Goal: Task Accomplishment & Management: Manage account settings

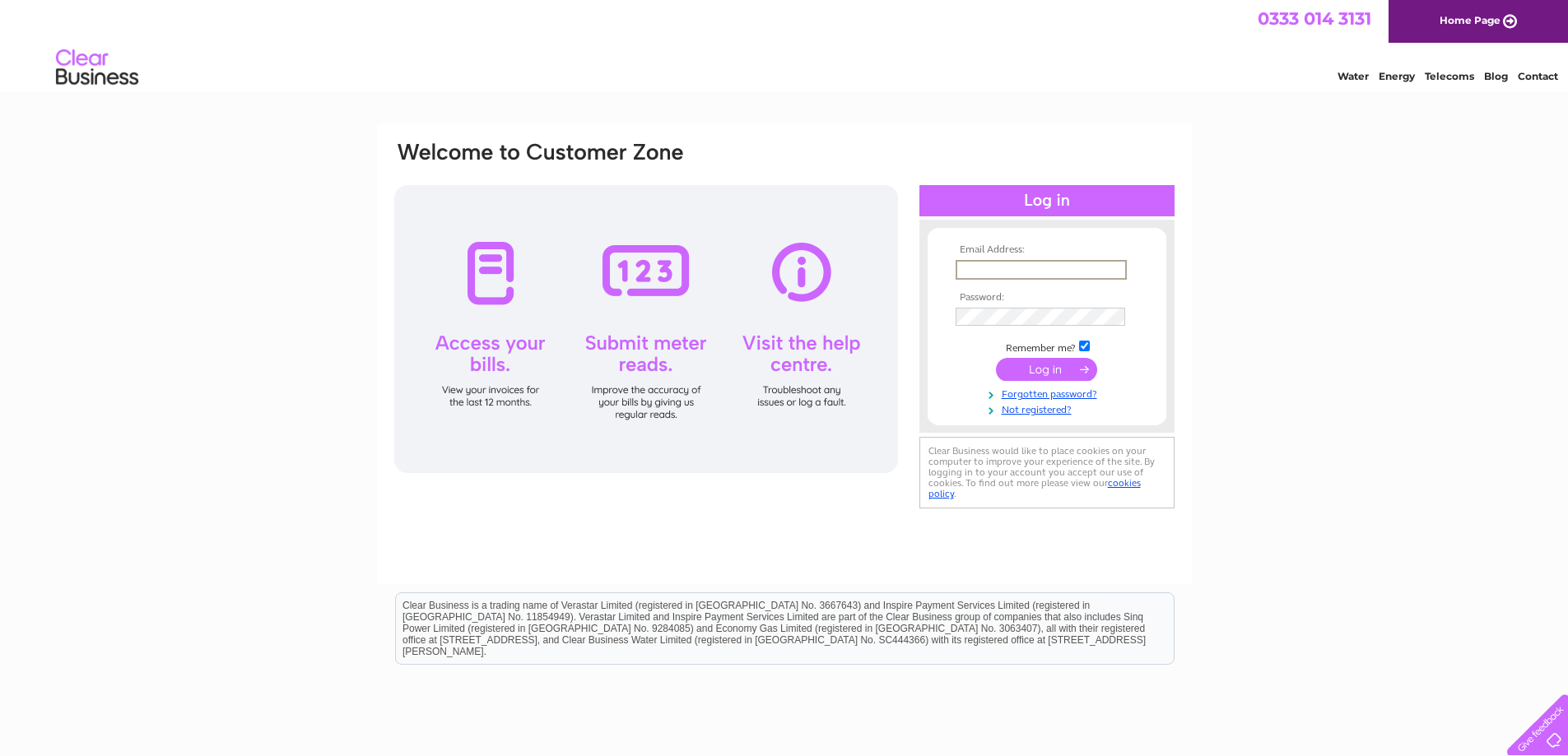
click at [989, 266] on input "text" at bounding box center [1041, 269] width 171 height 20
type input "[EMAIL_ADDRESS][DOMAIN_NAME]"
click at [1055, 372] on input "submit" at bounding box center [1047, 368] width 101 height 23
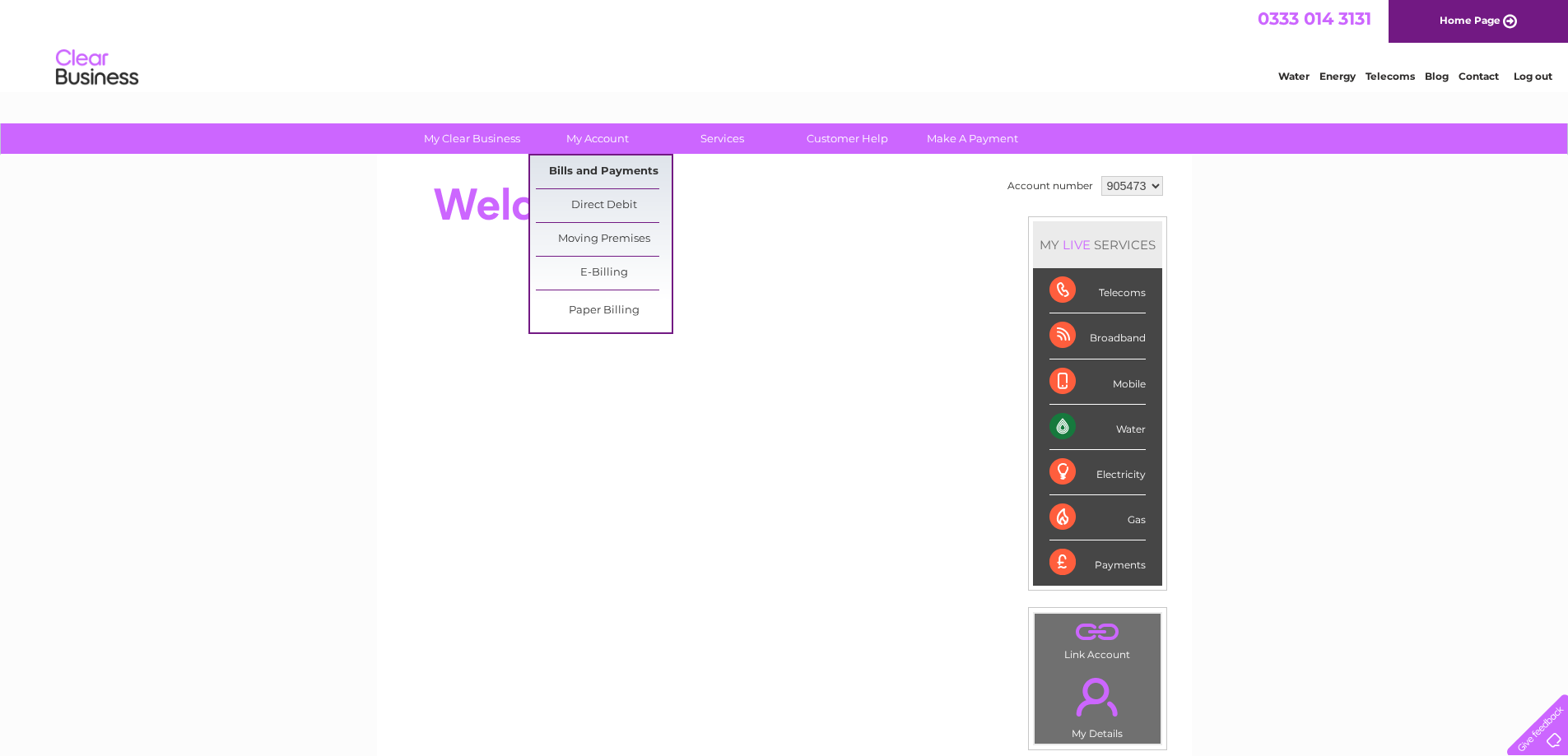
click at [579, 170] on link "Bills and Payments" at bounding box center [604, 172] width 136 height 32
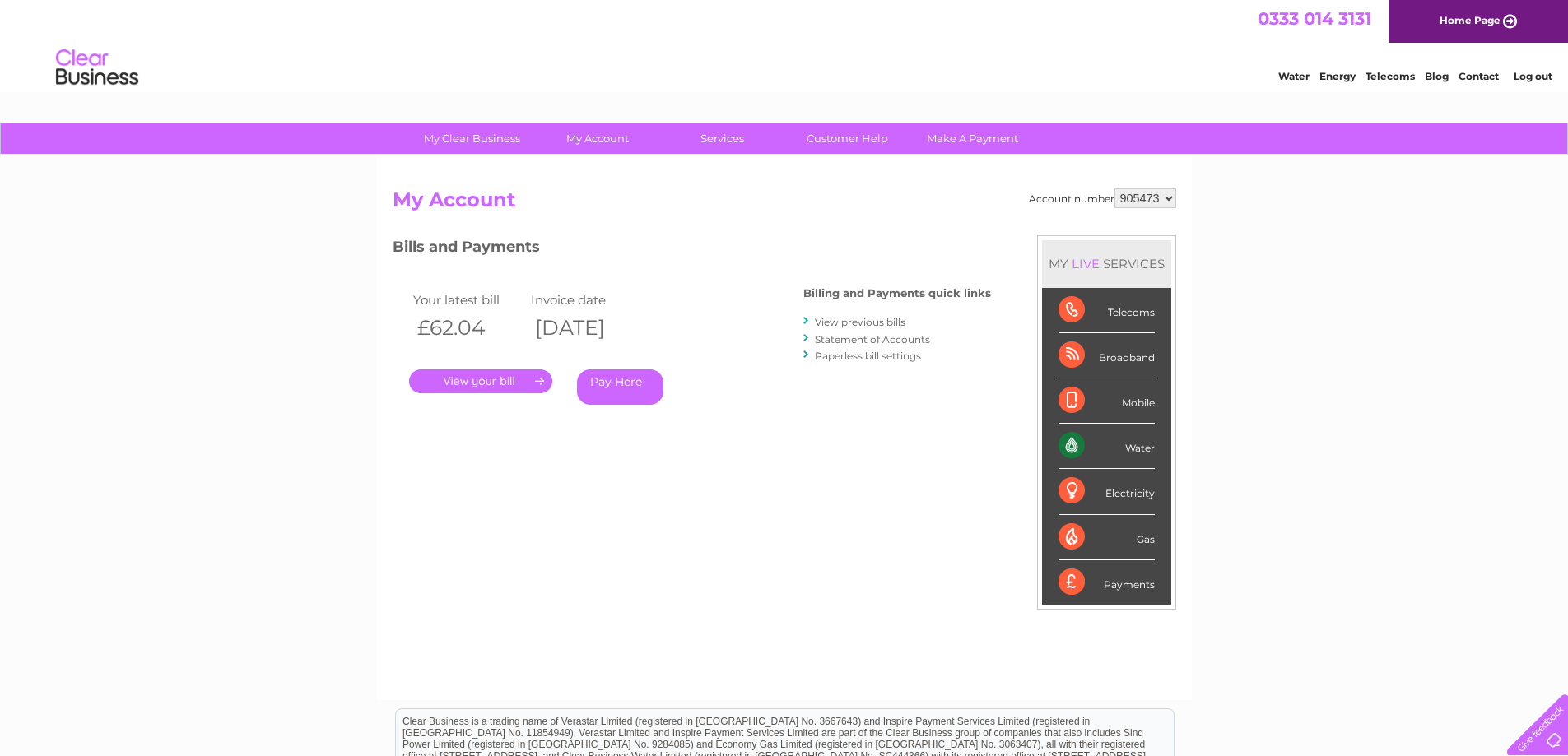
click at [472, 382] on link "." at bounding box center [480, 381] width 143 height 24
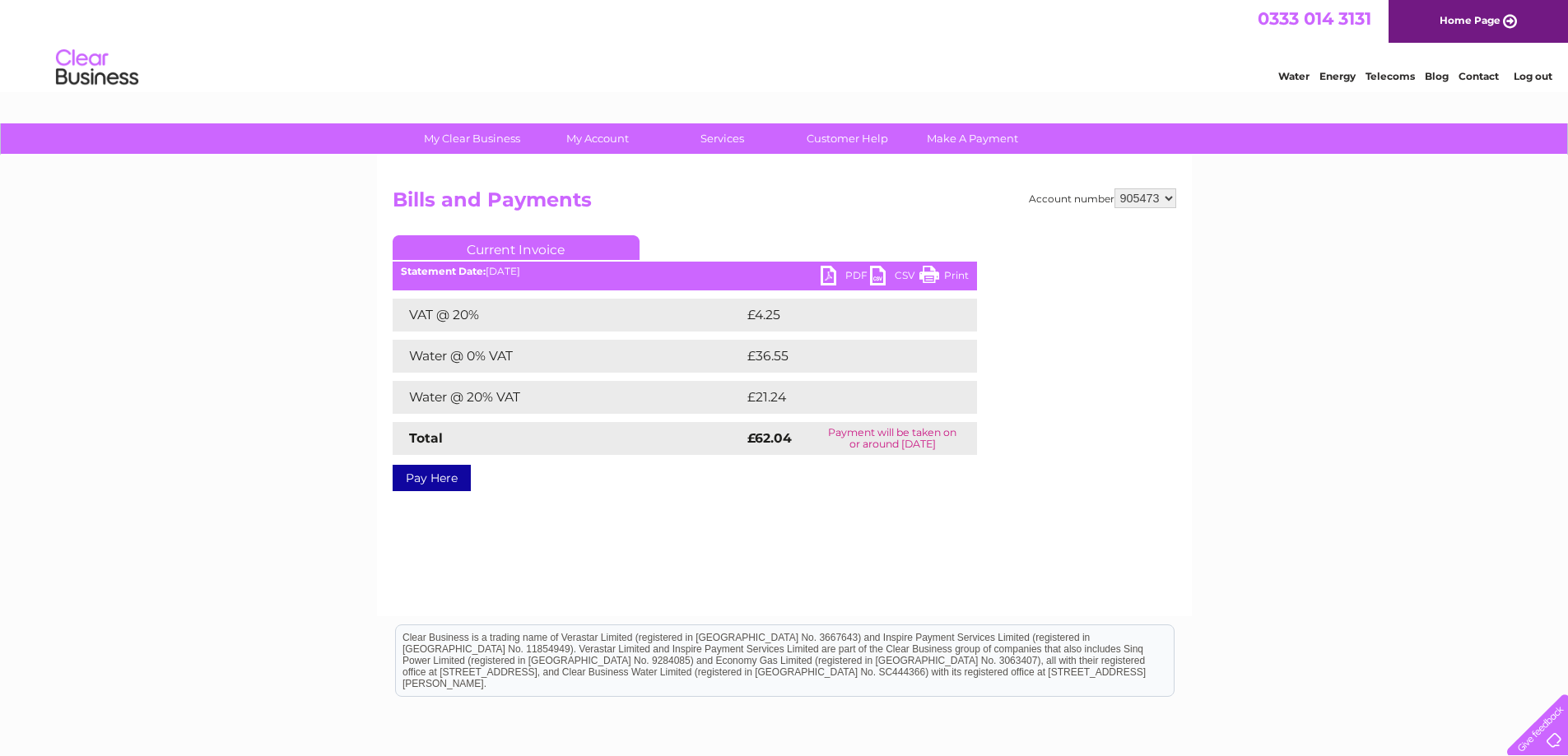
click at [937, 277] on link "Print" at bounding box center [944, 277] width 50 height 24
